Goal: Transaction & Acquisition: Purchase product/service

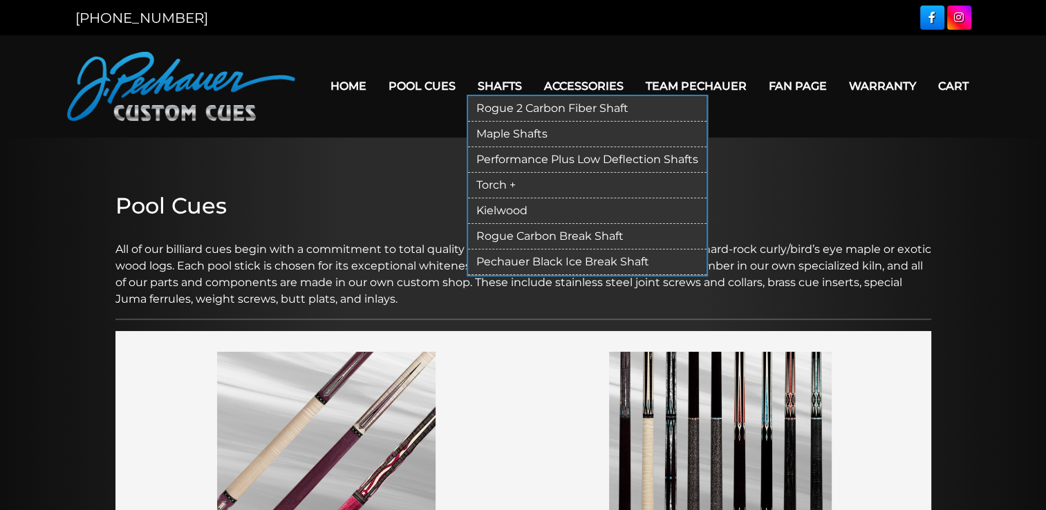
click at [507, 88] on link "Shafts" at bounding box center [499, 85] width 66 height 35
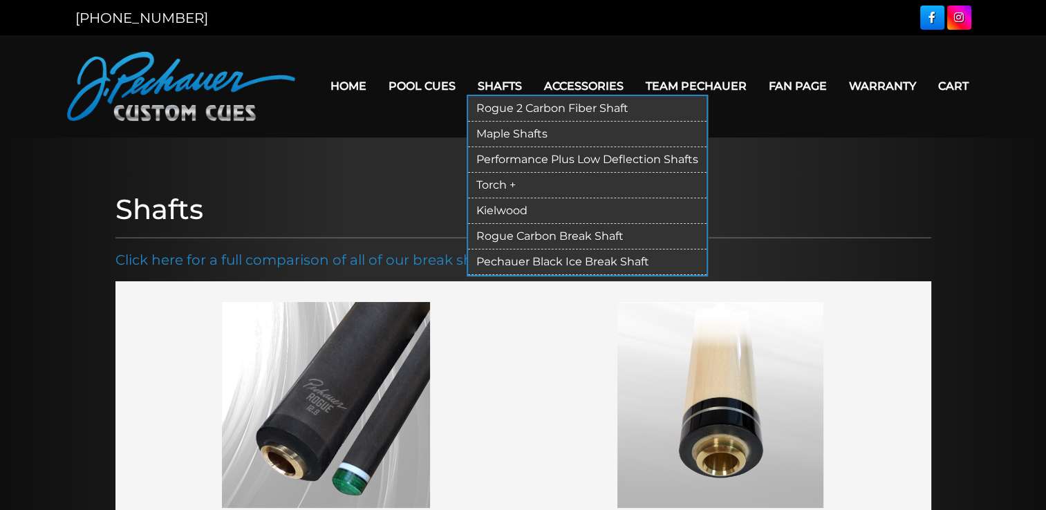
click at [538, 107] on link "Rogue 2 Carbon Fiber Shaft" at bounding box center [587, 109] width 238 height 26
